Goal: Ask a question: Seek information or help from site administrators or community

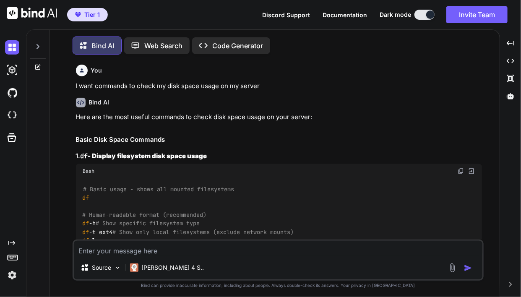
scroll to position [1180, 0]
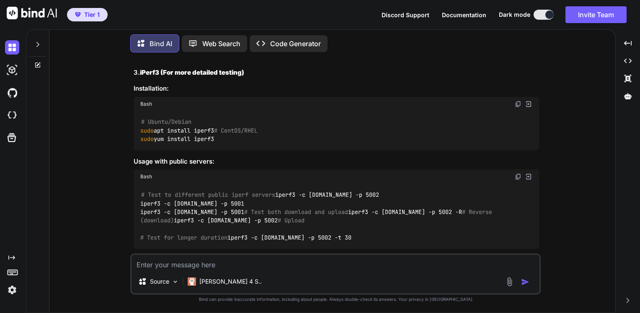
click at [83, 157] on div "You I want commands to check my disk space usage on my server Bind AI Here are …" at bounding box center [336, 185] width 560 height 253
click at [12, 43] on img at bounding box center [12, 47] width 14 height 14
type textarea "x"
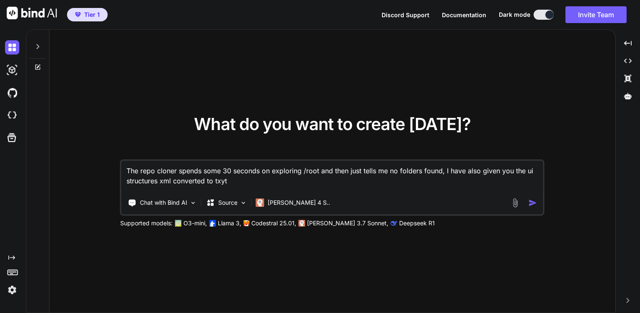
click at [42, 67] on div at bounding box center [37, 67] width 23 height 7
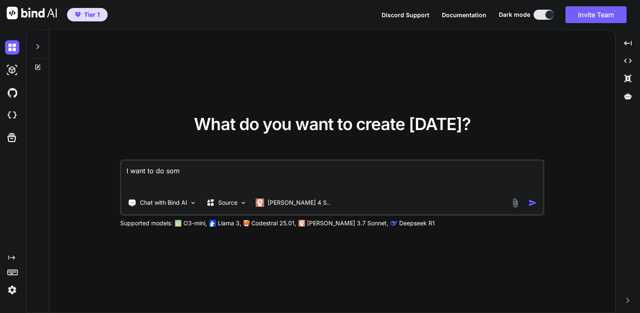
type textarea "I want to do some"
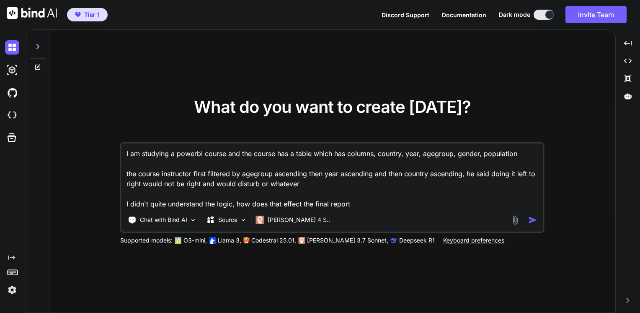
type textarea "I am studying a powerbi course and the course has a table which has columns, co…"
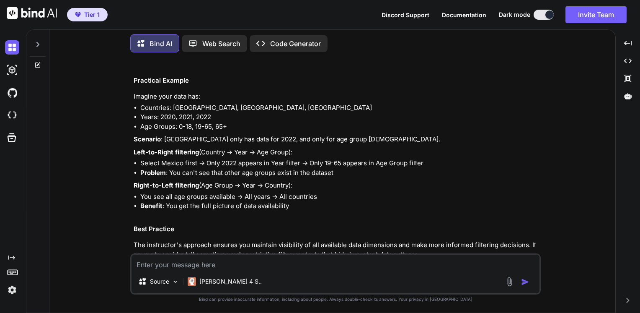
scroll to position [298, 0]
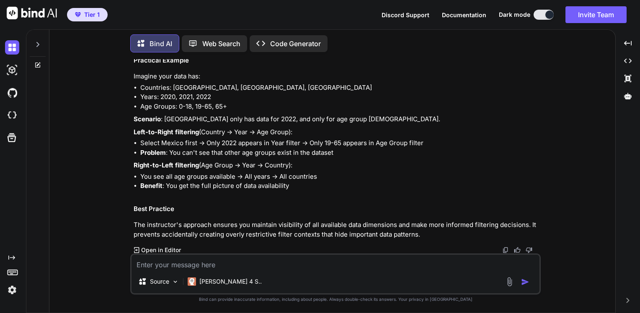
click at [213, 267] on textarea at bounding box center [336, 261] width 408 height 15
type textarea "we only sorted ascending, not filtered"
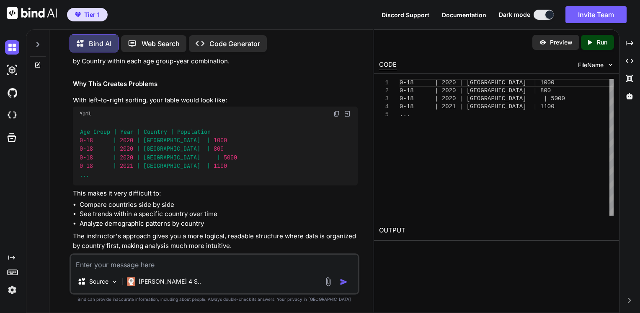
scroll to position [824, 0]
